Goal: Information Seeking & Learning: Understand process/instructions

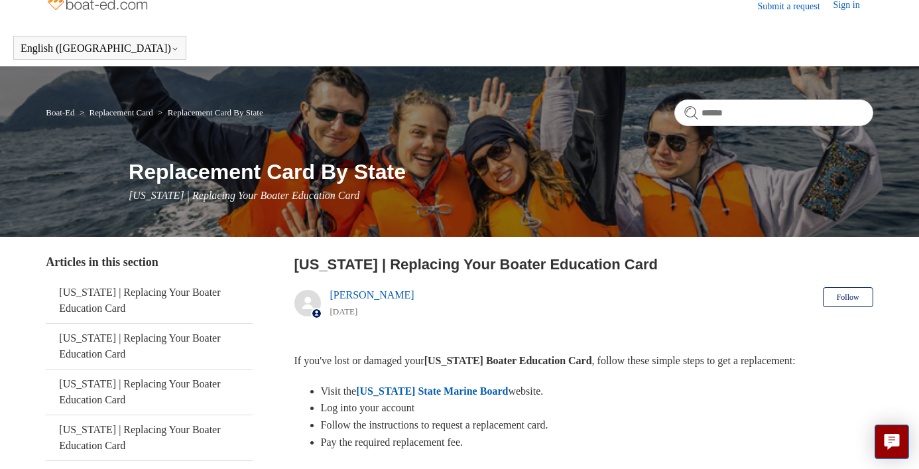
scroll to position [20, 0]
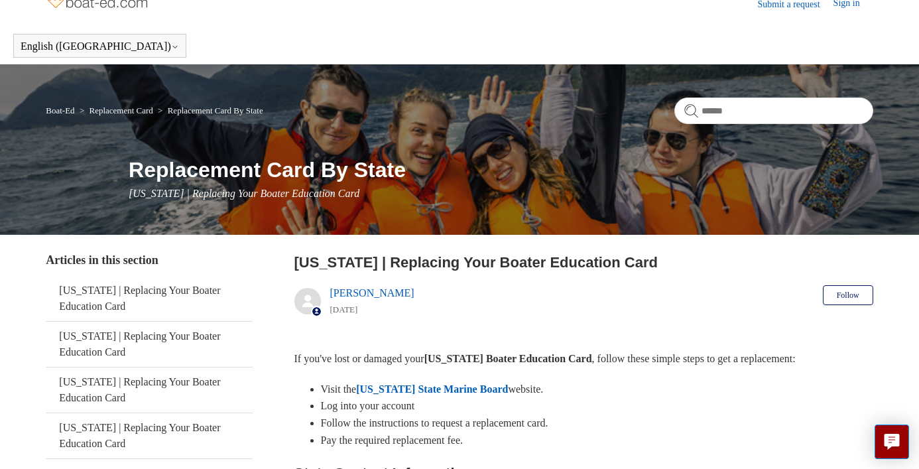
click at [146, 111] on link "Replacement Card" at bounding box center [121, 110] width 64 height 10
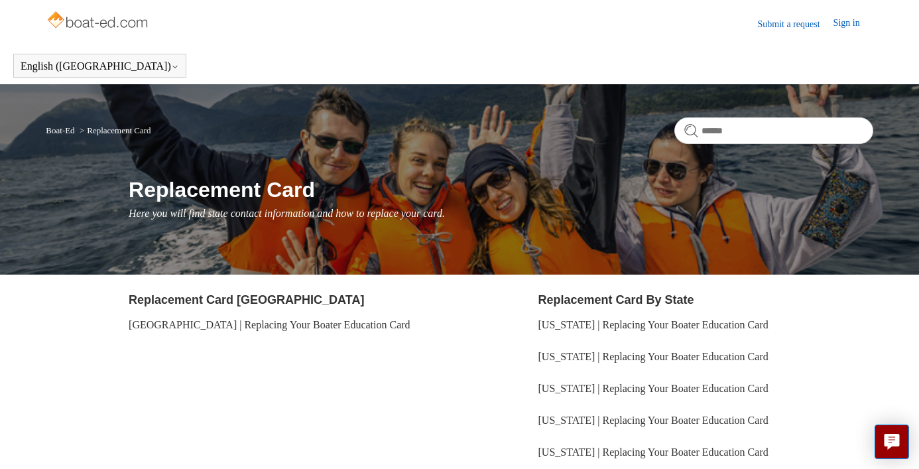
scroll to position [144, 0]
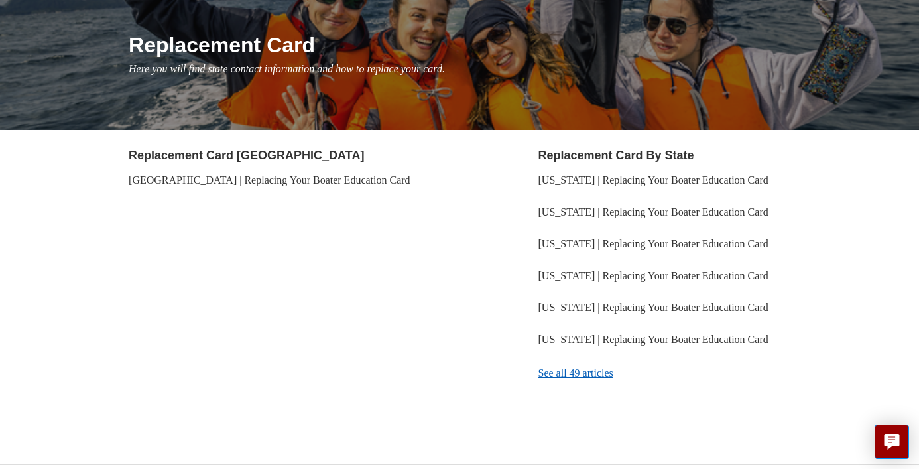
click at [559, 368] on link "See all 49 articles" at bounding box center [705, 373] width 335 height 36
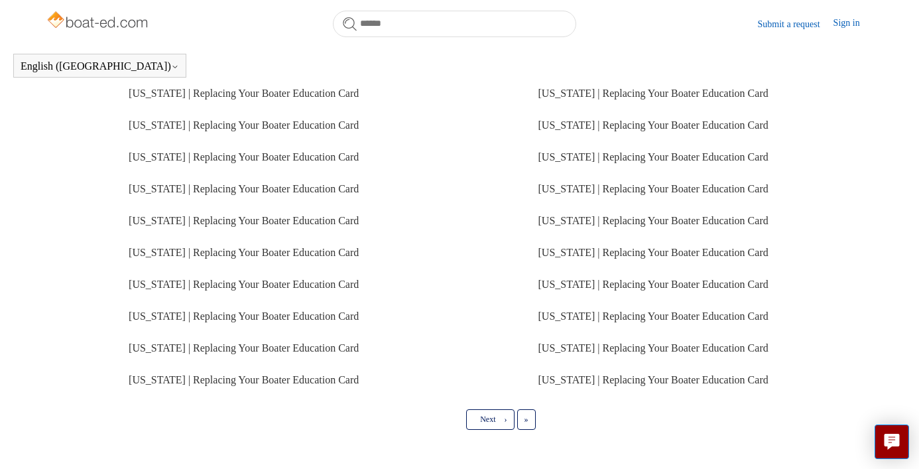
scroll to position [325, 0]
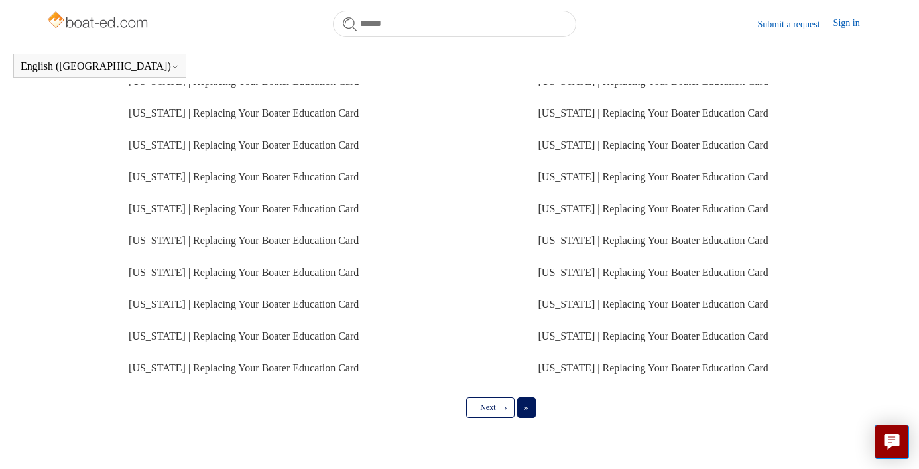
click at [524, 407] on span "»" at bounding box center [526, 406] width 4 height 9
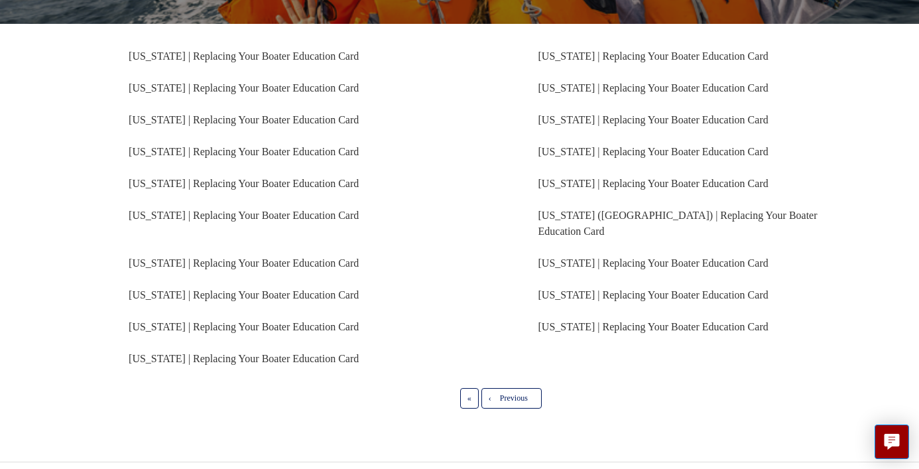
scroll to position [229, 0]
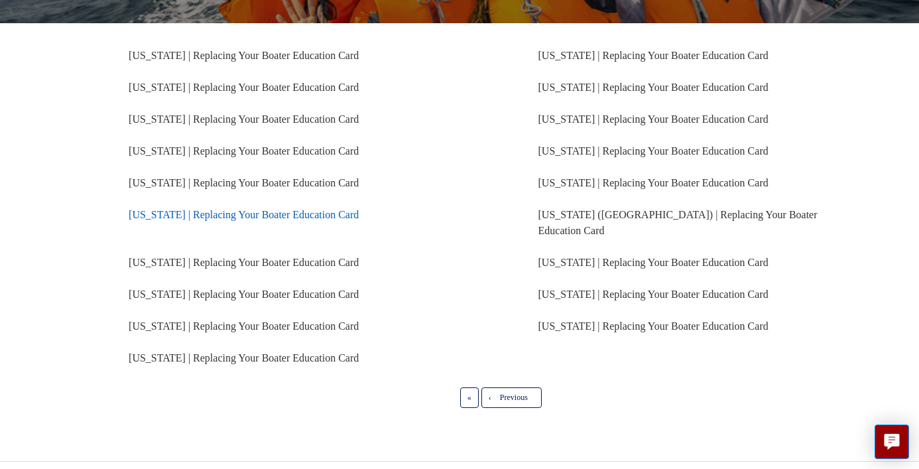
click at [199, 213] on link "Florida | Replacing Your Boater Education Card" at bounding box center [244, 214] width 230 height 11
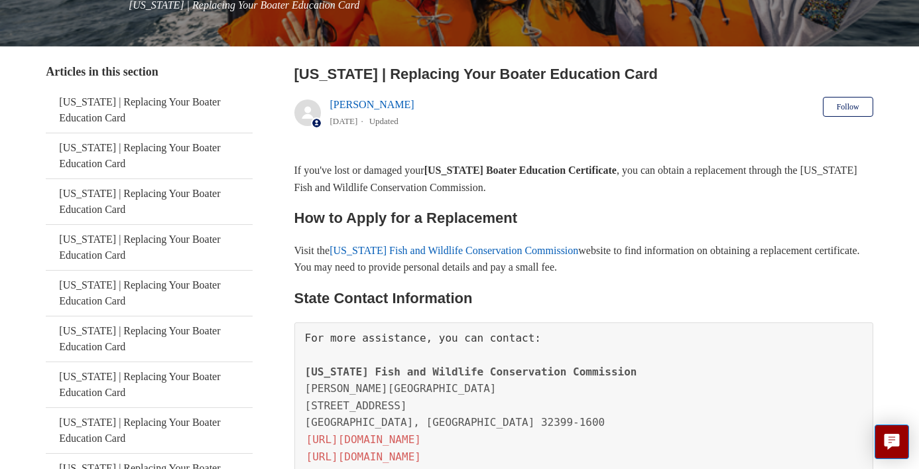
scroll to position [208, 0]
click at [422, 249] on link "[US_STATE] Fish and Wildlife Conservation Commission" at bounding box center [453, 250] width 249 height 11
